Goal: Navigation & Orientation: Find specific page/section

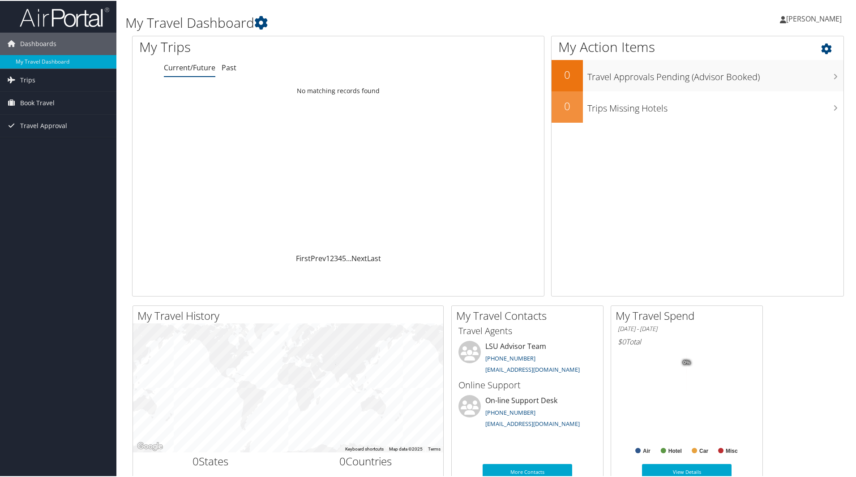
click at [826, 245] on div "My Action Items 0 Travel Approvals Pending (Advisor Booked) 0 Trips Missing Hot…" at bounding box center [697, 165] width 293 height 261
click at [50, 99] on span "Book Travel" at bounding box center [37, 102] width 34 height 22
click at [802, 20] on span "[PERSON_NAME]" at bounding box center [815, 18] width 56 height 10
click at [64, 179] on div "Dashboards My Travel Dashboard Trips Current/Future Trips Past Trips Trips Miss…" at bounding box center [430, 338] width 860 height 677
click at [810, 16] on span "[PERSON_NAME]" at bounding box center [815, 18] width 56 height 10
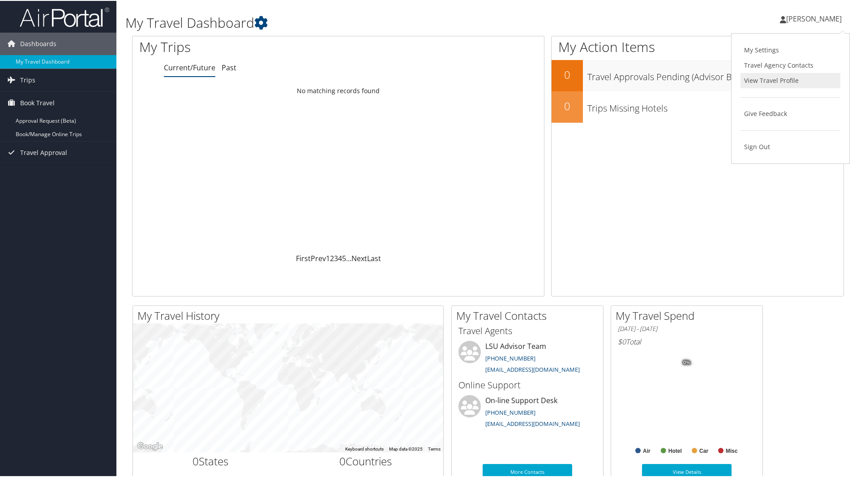
click at [780, 85] on link "View Travel Profile" at bounding box center [791, 79] width 100 height 15
